Goal: Register for event/course

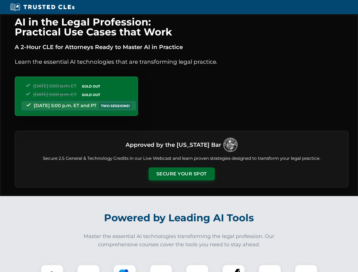
click at [181, 174] on button "Secure Your Spot" at bounding box center [181, 173] width 66 height 13
click at [52, 268] on img at bounding box center [52, 276] width 16 height 16
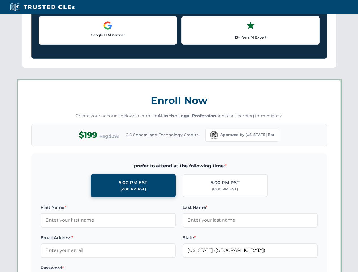
click at [125, 268] on label "Password *" at bounding box center [107, 267] width 135 height 7
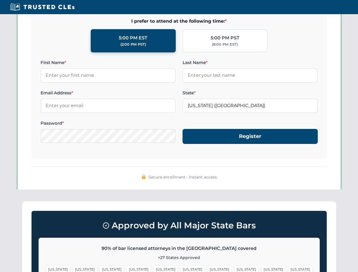
click at [261, 268] on span "[US_STATE]" at bounding box center [273, 269] width 25 height 8
